Goal: Transaction & Acquisition: Purchase product/service

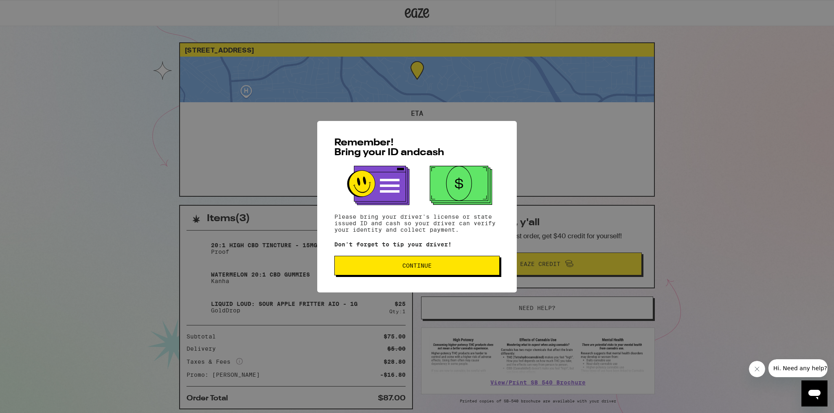
click at [438, 268] on span "Continue" at bounding box center [416, 266] width 151 height 6
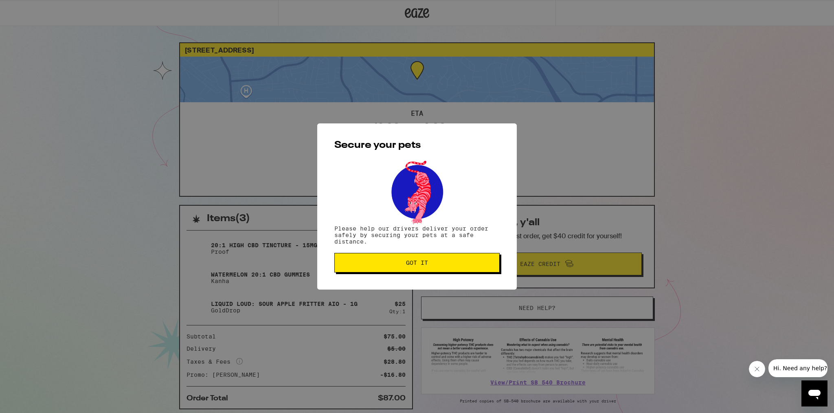
click at [437, 265] on span "Got it" at bounding box center [416, 263] width 151 height 6
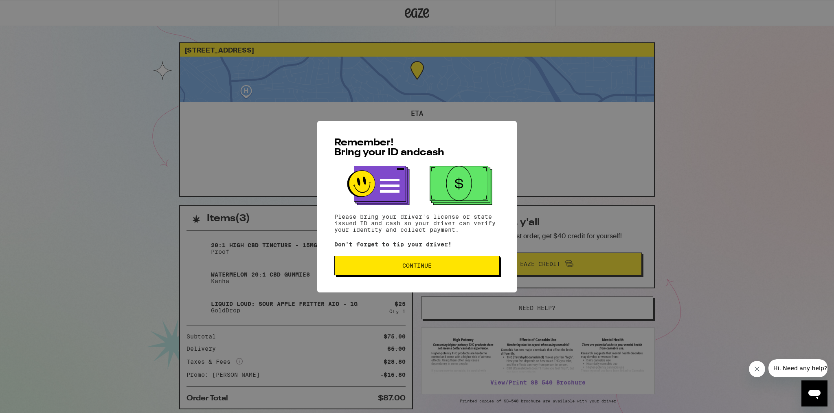
click at [432, 265] on span "Continue" at bounding box center [416, 266] width 151 height 6
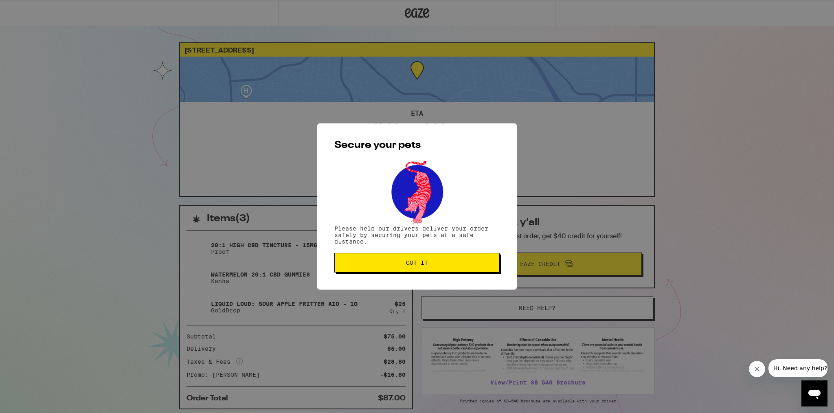
click at [430, 264] on span "Got it" at bounding box center [416, 263] width 151 height 6
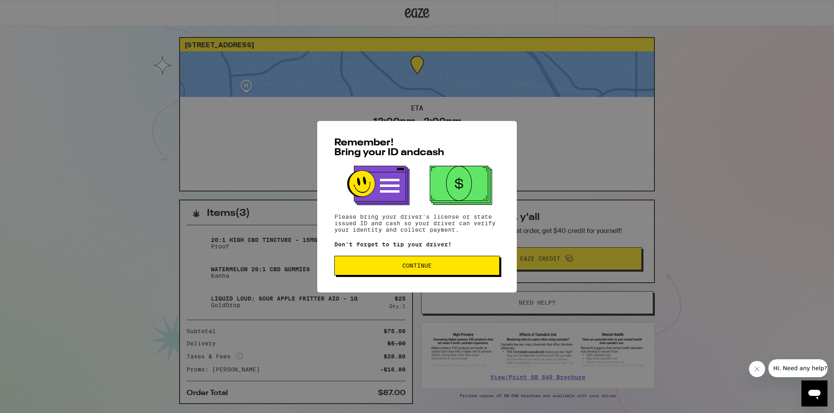
click at [426, 268] on span "Continue" at bounding box center [416, 266] width 29 height 6
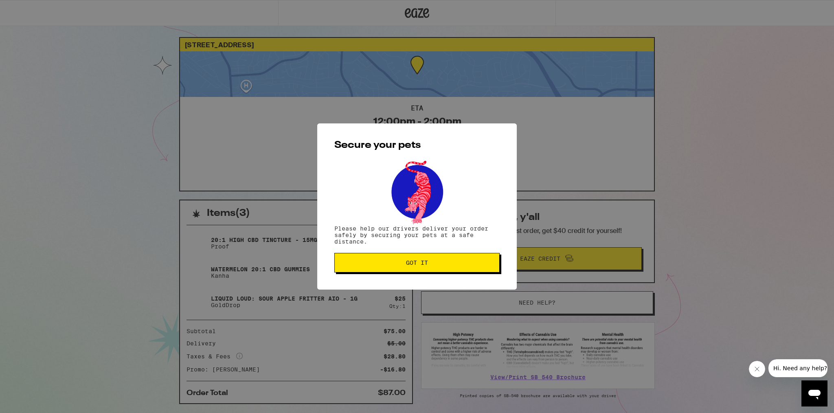
click at [426, 270] on button "Got it" at bounding box center [416, 263] width 165 height 20
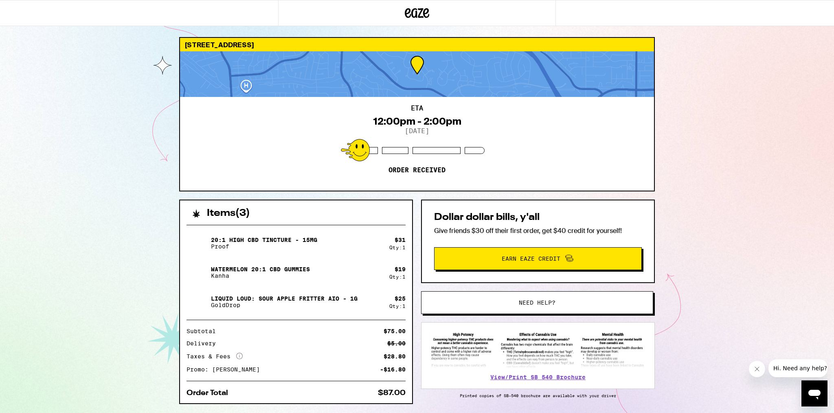
scroll to position [6, 0]
